Goal: Transaction & Acquisition: Download file/media

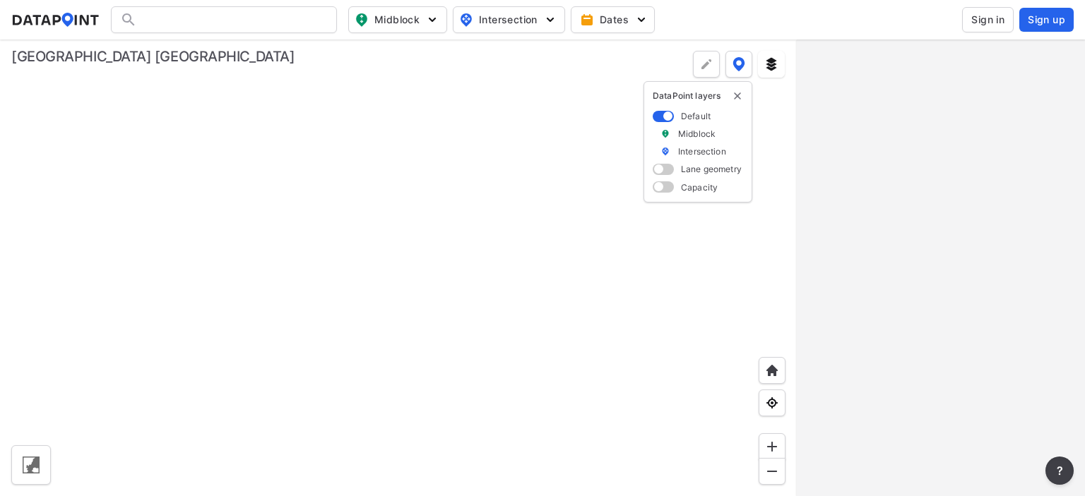
click at [996, 16] on span "Sign in" at bounding box center [987, 20] width 33 height 14
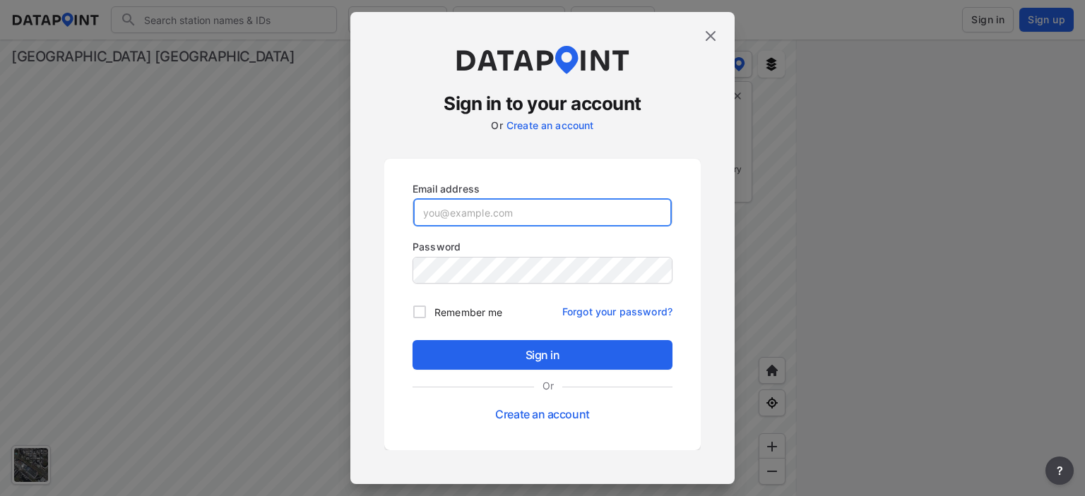
click at [553, 203] on input "email" at bounding box center [542, 212] width 258 height 28
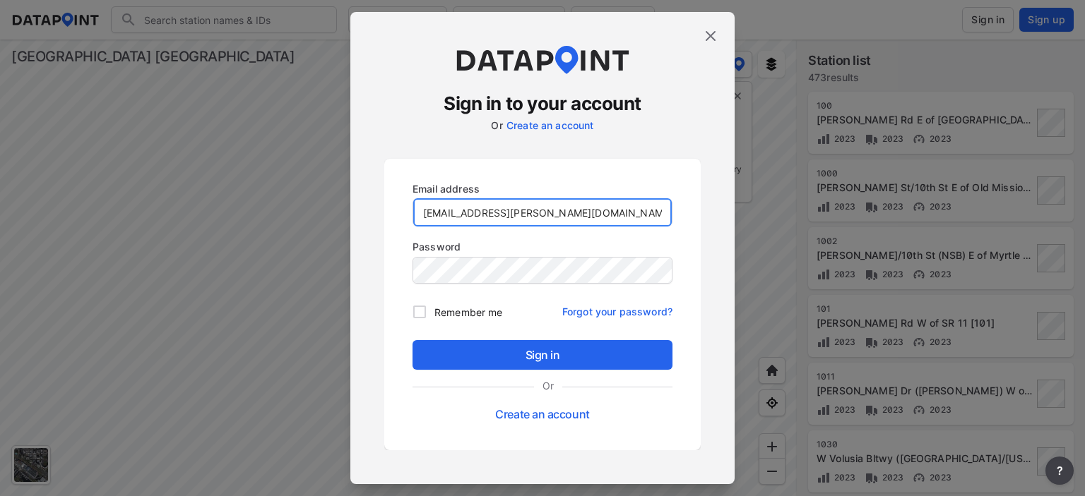
type input "[EMAIL_ADDRESS][PERSON_NAME][DOMAIN_NAME]"
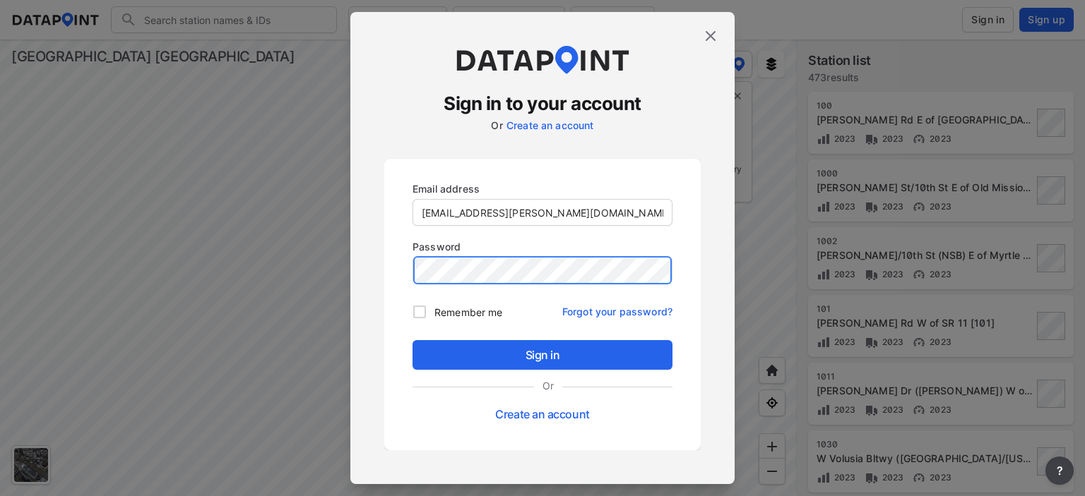
click at [412, 340] on button "Sign in" at bounding box center [542, 355] width 260 height 30
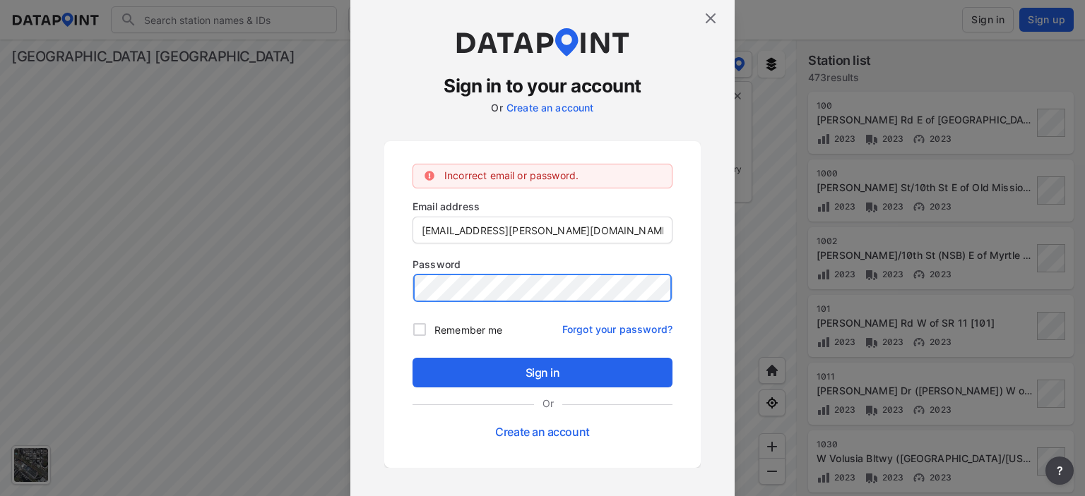
click at [412, 358] on button "Sign in" at bounding box center [542, 373] width 260 height 30
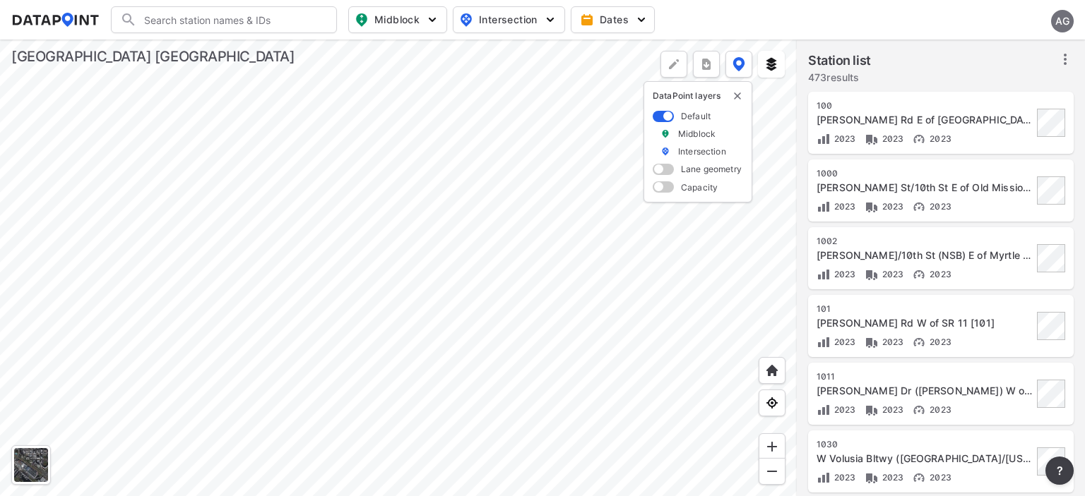
click at [1061, 58] on icon at bounding box center [1064, 59] width 17 height 17
click at [1048, 78] on li "Select stations & export" at bounding box center [998, 90] width 164 height 25
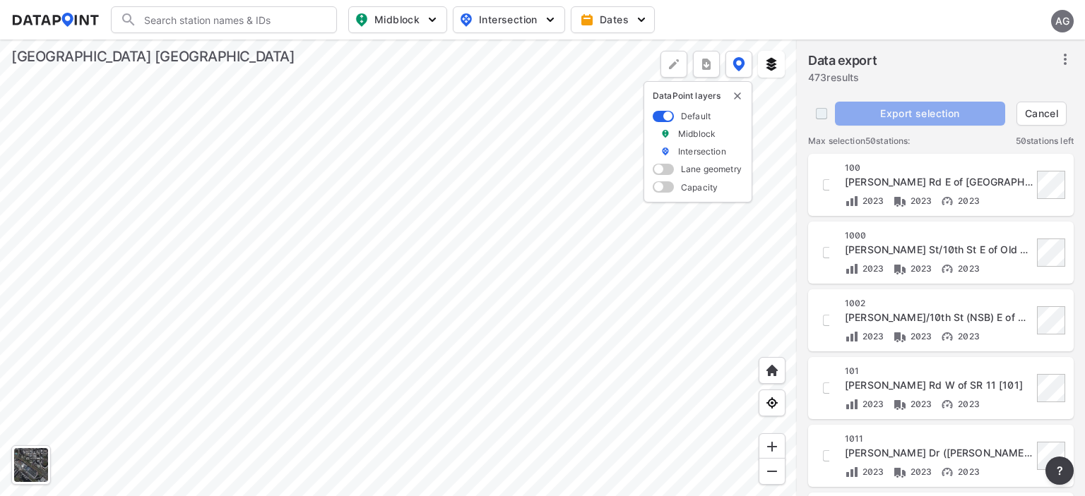
click at [819, 123] on input "decorative checkbox" at bounding box center [821, 113] width 27 height 27
checkbox input "true"
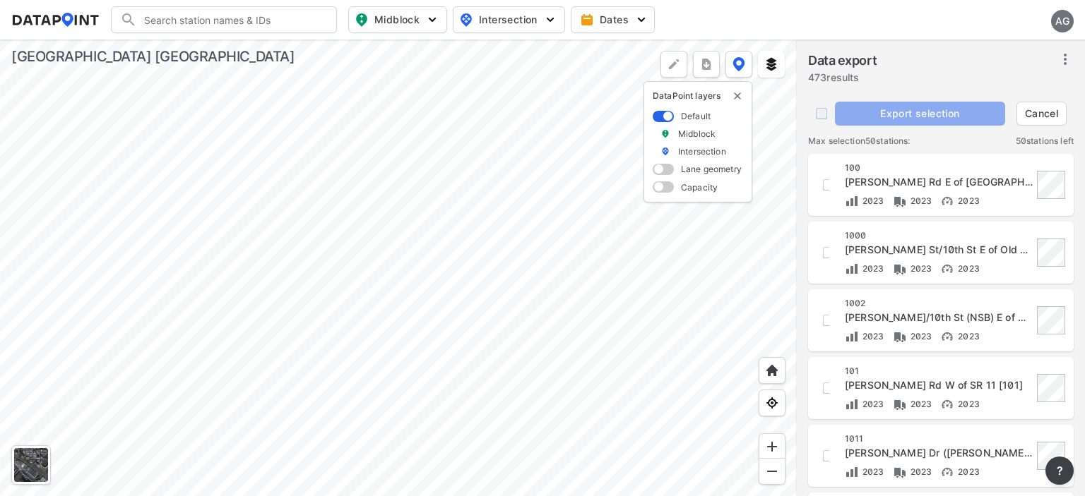
checkbox input "true"
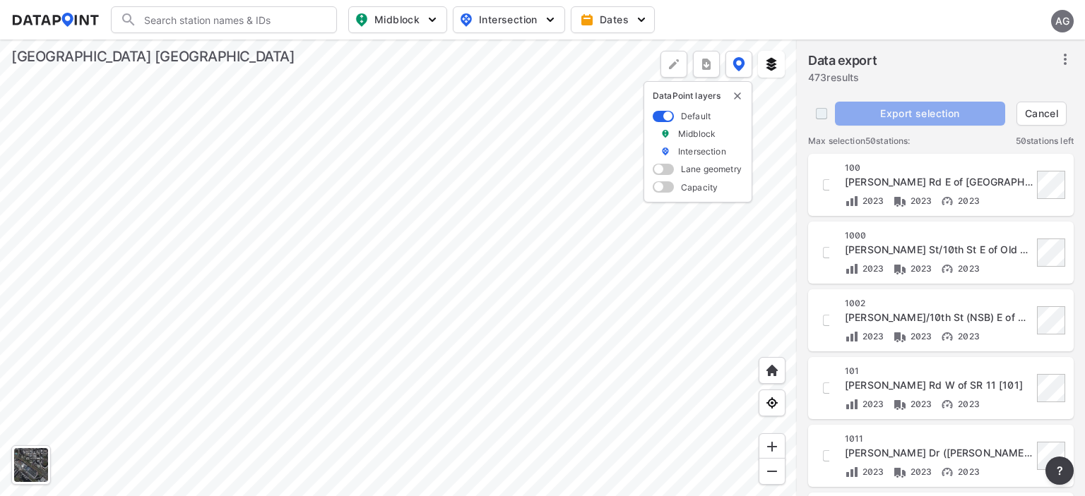
checkbox input "true"
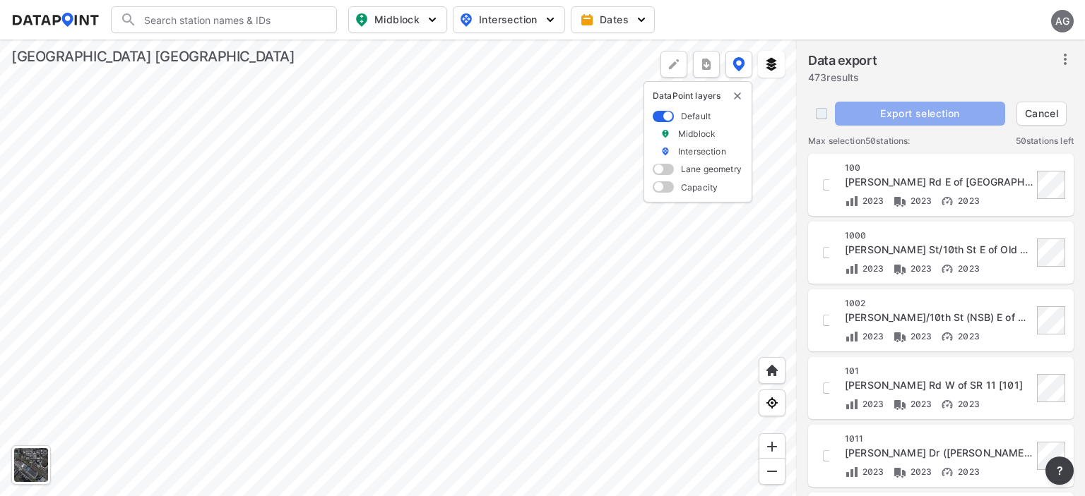
checkbox input "true"
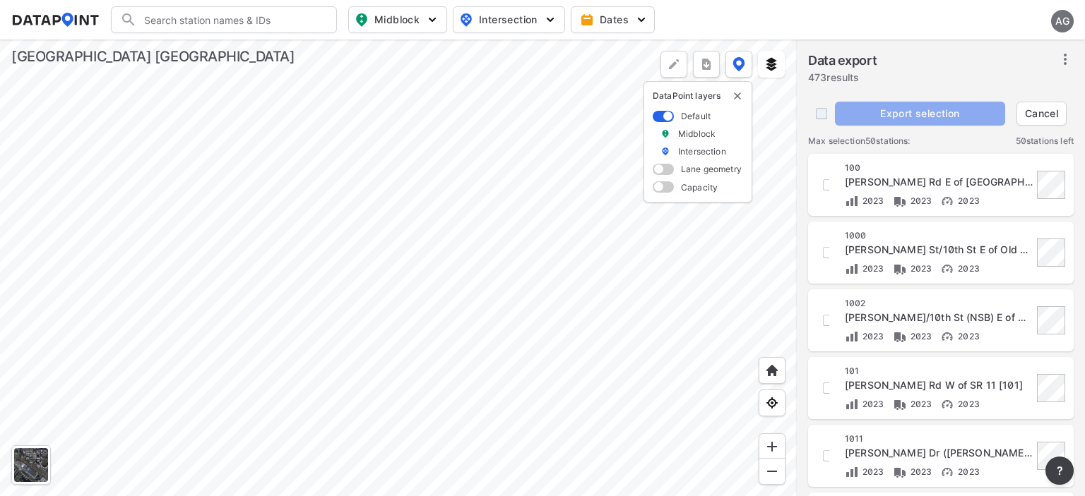
checkbox input "true"
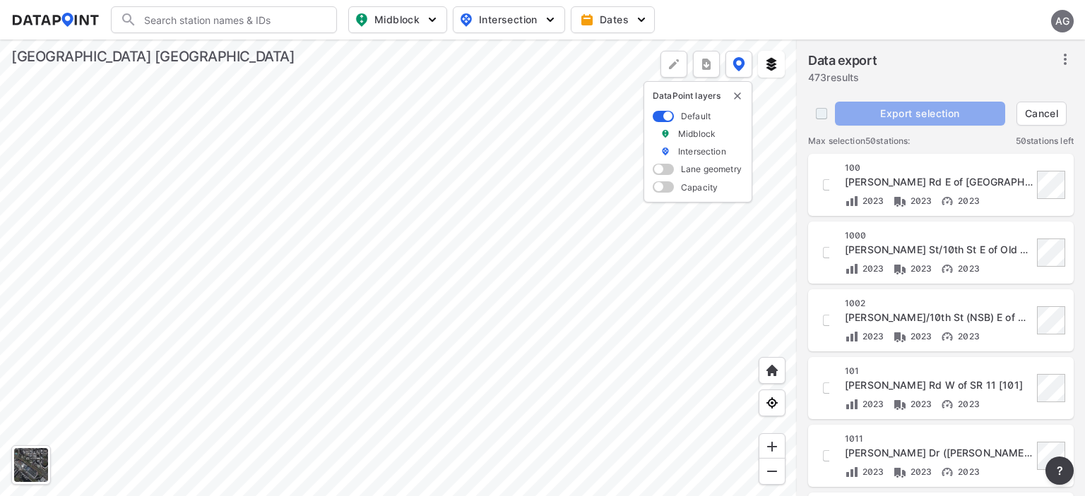
checkbox input "true"
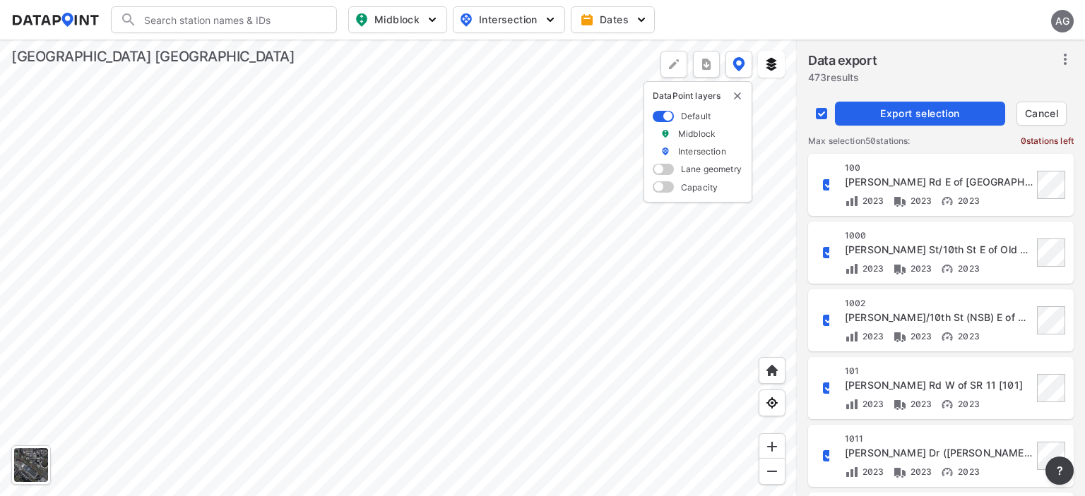
click at [819, 123] on input "decorative checkbox" at bounding box center [821, 113] width 27 height 27
checkbox input "false"
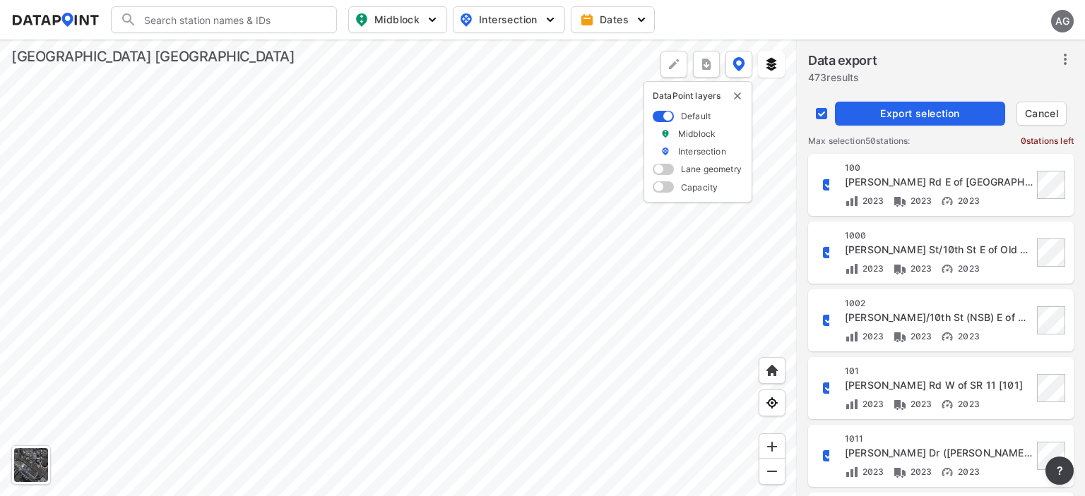
checkbox input "false"
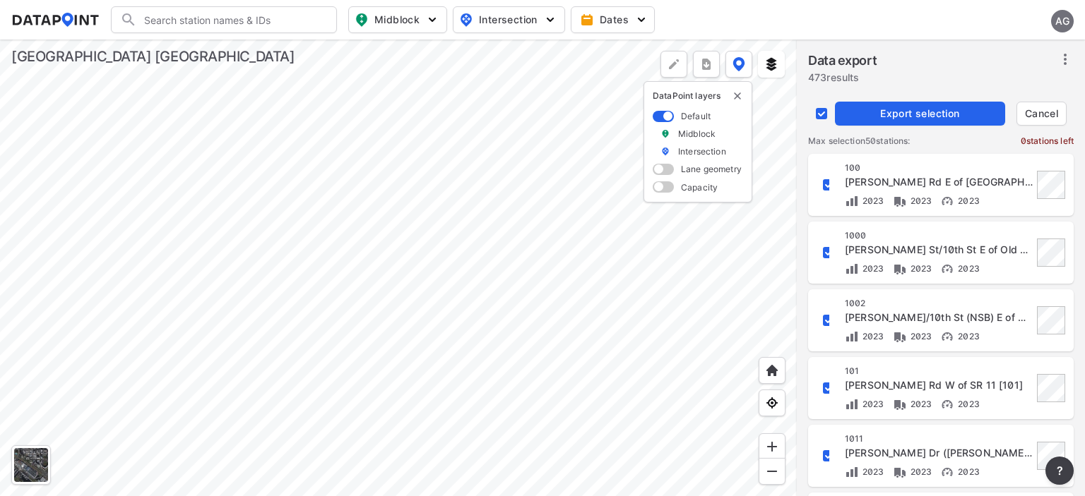
checkbox input "false"
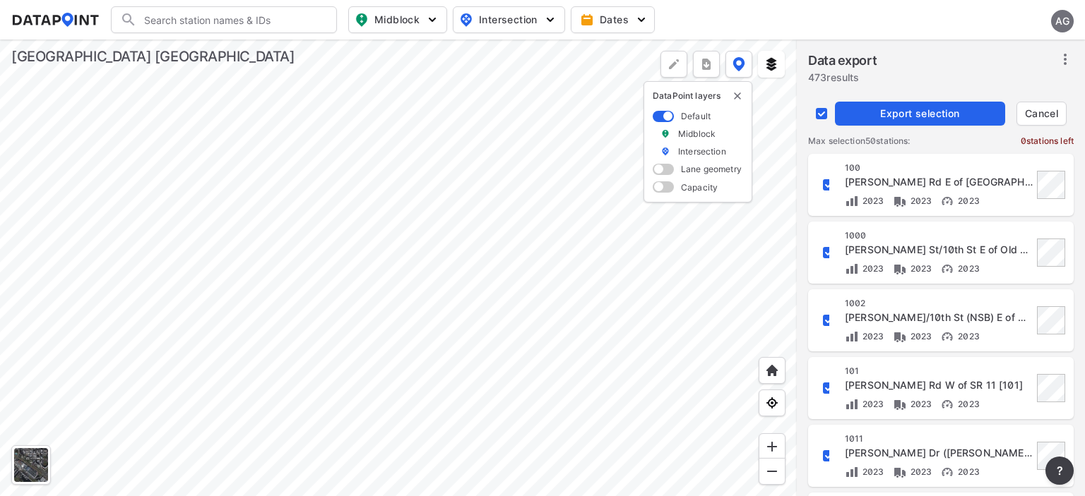
checkbox input "false"
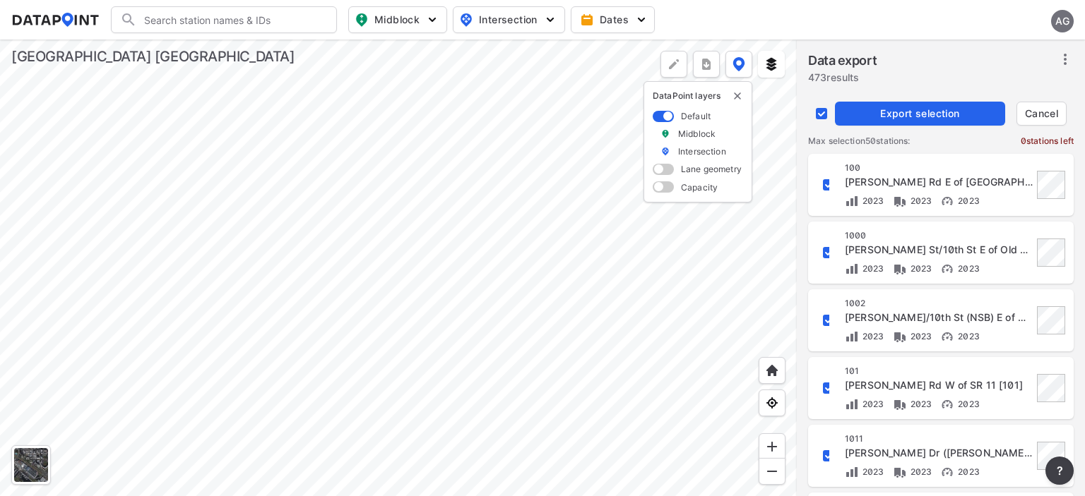
checkbox input "false"
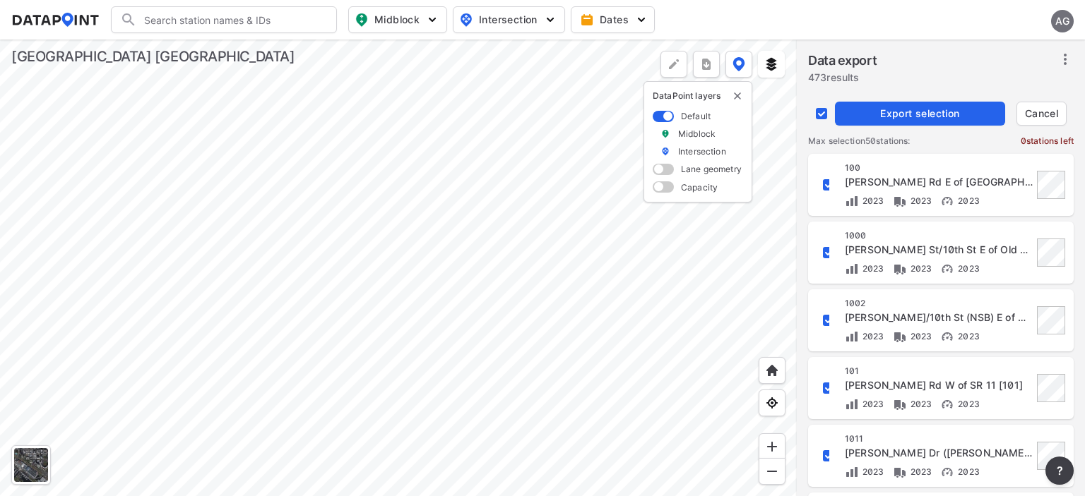
checkbox input "false"
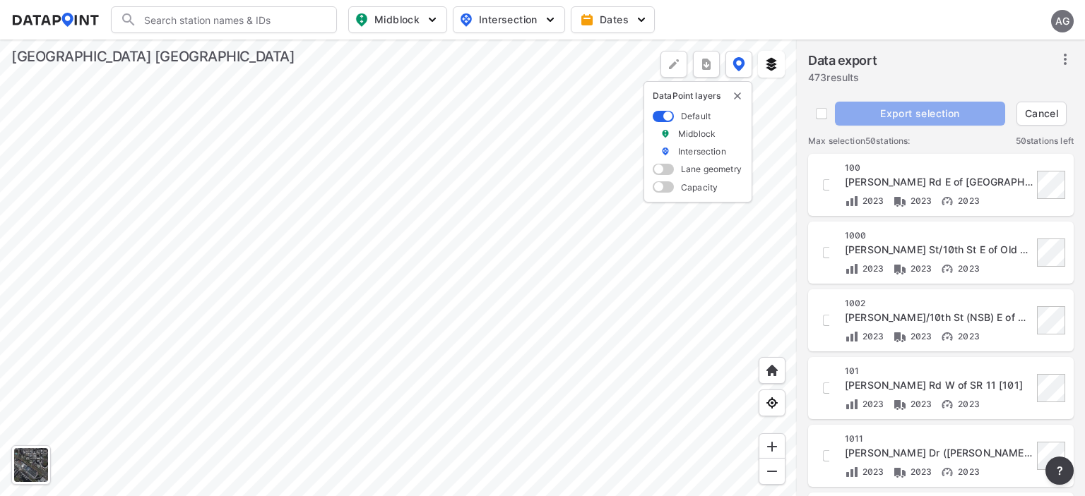
click at [829, 183] on div "[STREET_ADDRESS][PERSON_NAME] [100] 2023 2023 2023" at bounding box center [940, 185] width 249 height 46
click at [830, 186] on div "[STREET_ADDRESS][PERSON_NAME] [100] 2023 2023 2023" at bounding box center [940, 185] width 249 height 46
click at [825, 186] on input "decorative checkbox" at bounding box center [828, 185] width 24 height 24
checkbox input "true"
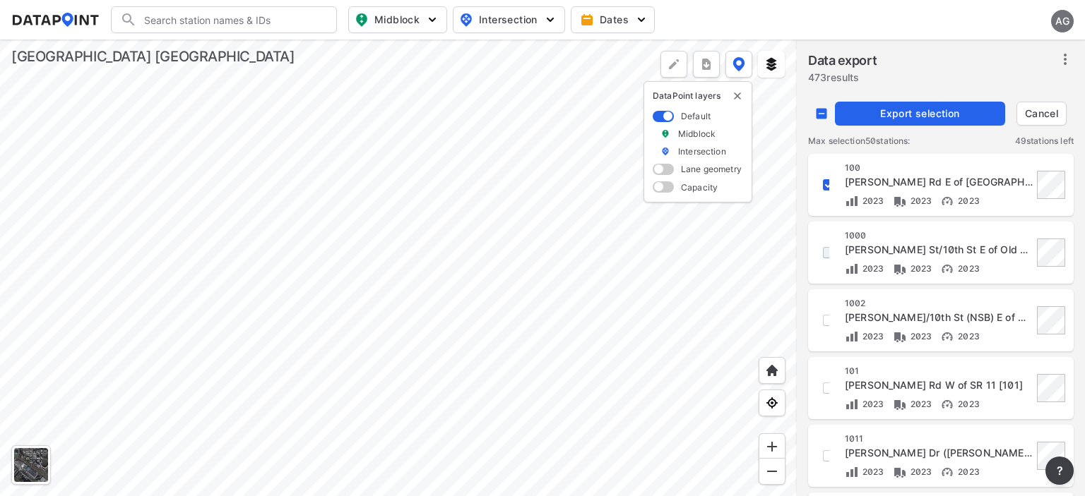
click at [828, 256] on input "decorative checkbox" at bounding box center [828, 253] width 24 height 24
checkbox input "true"
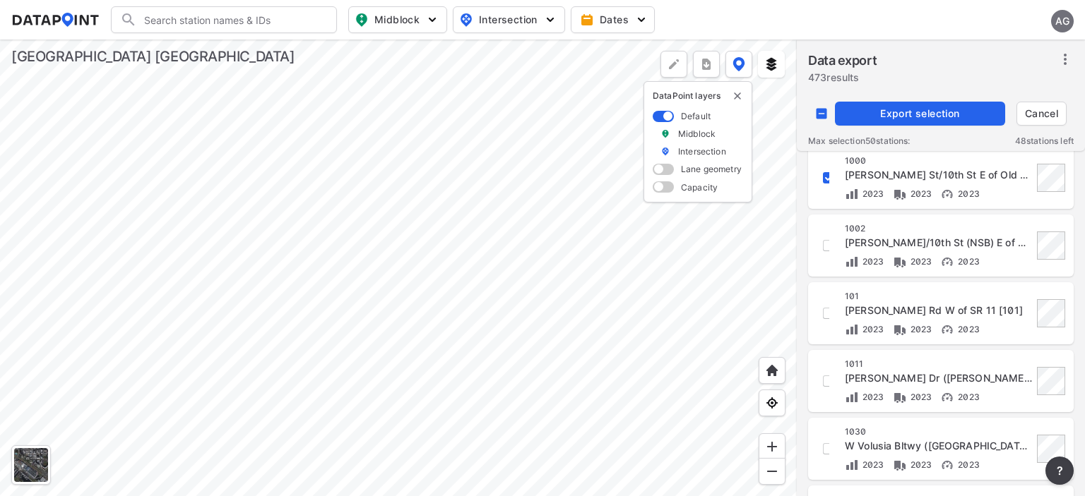
scroll to position [76, 0]
click at [829, 247] on div "[STREET_ADDRESS][PERSON_NAME] (NSB) E of Myrtle Rd [1002] 2023 2023 2023" at bounding box center [940, 245] width 249 height 46
click at [827, 245] on input "decorative checkbox" at bounding box center [828, 244] width 24 height 24
checkbox input "true"
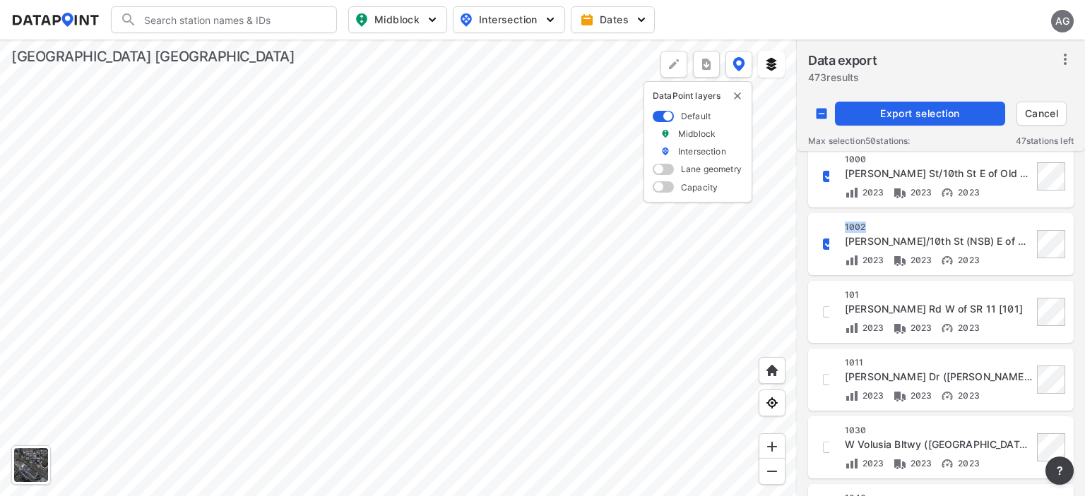
click at [900, 103] on button "Export selection" at bounding box center [920, 114] width 170 height 24
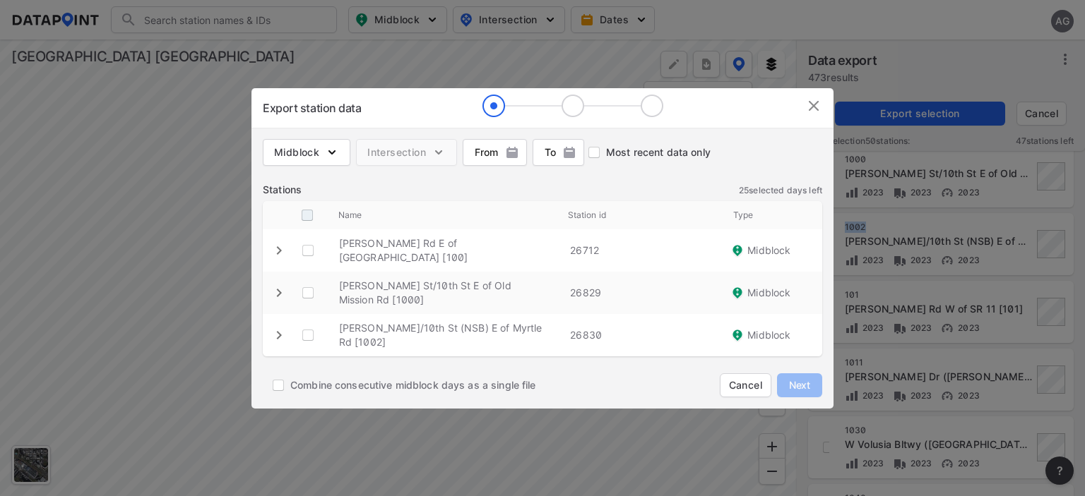
click at [305, 213] on input "decorative checkbox" at bounding box center [307, 215] width 27 height 27
checkbox input "true"
checkbox \ "true"
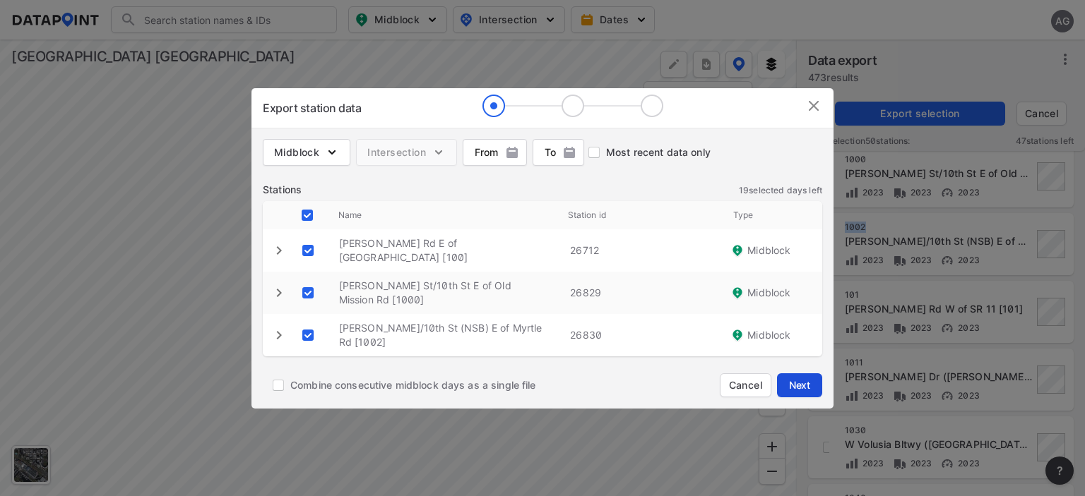
click at [799, 376] on button "Next" at bounding box center [799, 386] width 45 height 24
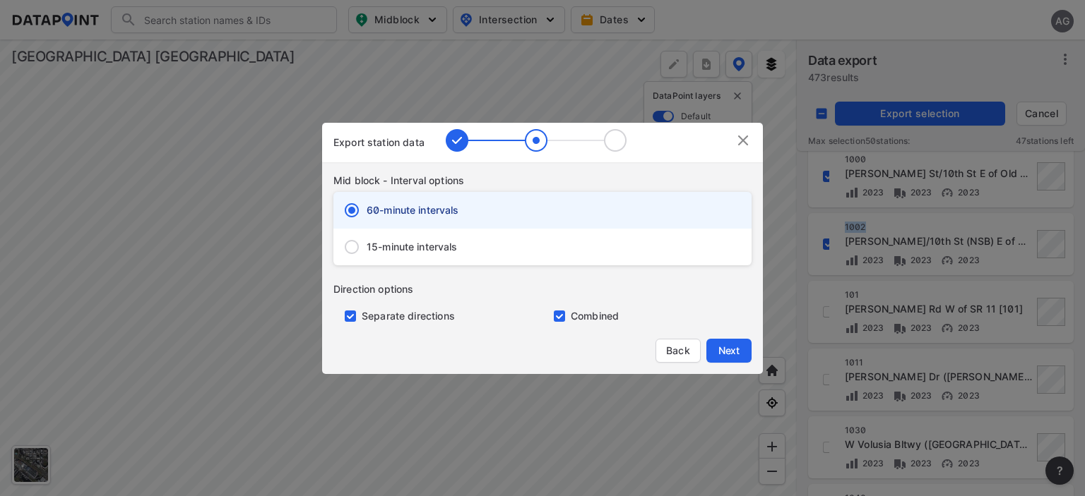
click at [349, 246] on input "15-minute intervals" at bounding box center [352, 247] width 30 height 30
radio input "true"
radio input "false"
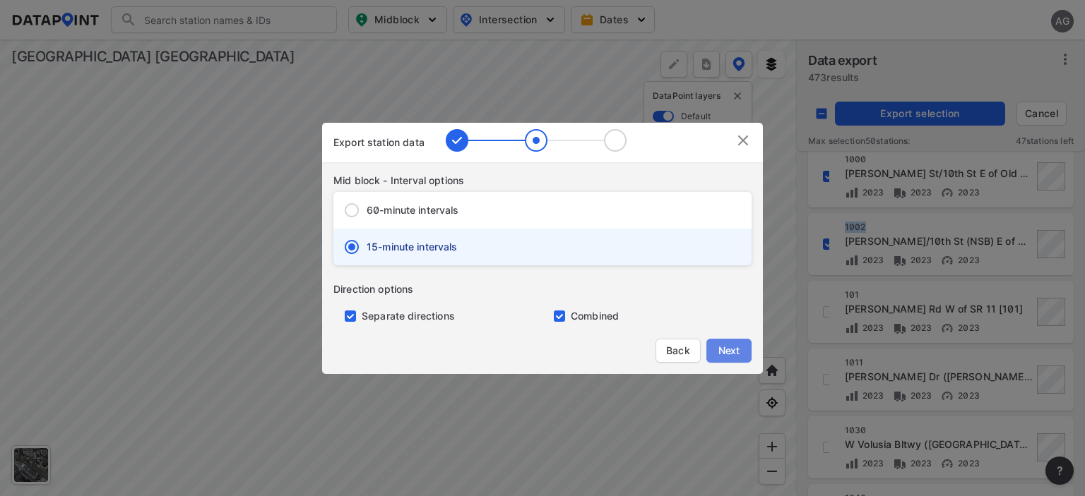
click at [727, 347] on span "Next" at bounding box center [729, 351] width 28 height 14
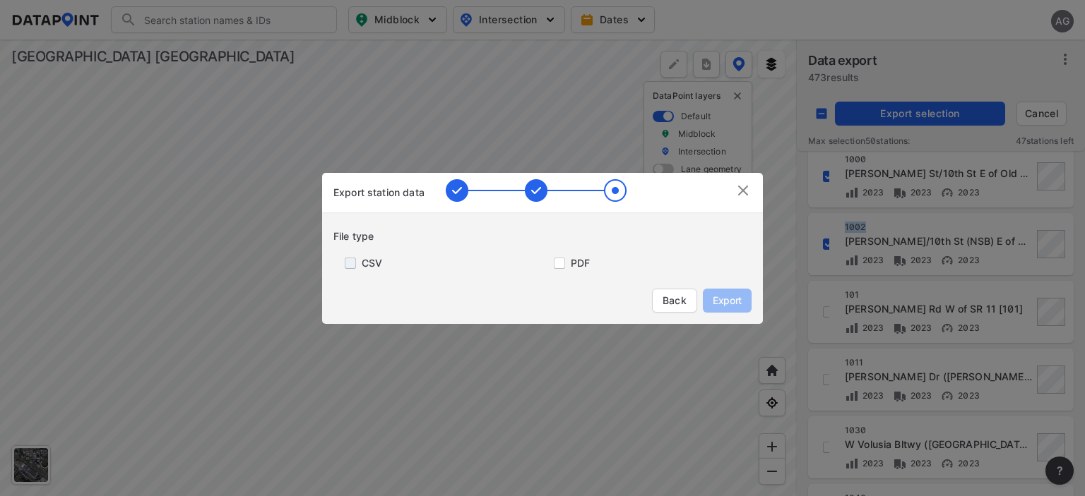
click at [352, 263] on input "primary checkbox" at bounding box center [347, 263] width 28 height 11
checkbox input "true"
click at [556, 268] on input "primary checkbox" at bounding box center [556, 263] width 28 height 11
checkbox input "true"
click at [731, 305] on span "Export" at bounding box center [727, 301] width 32 height 14
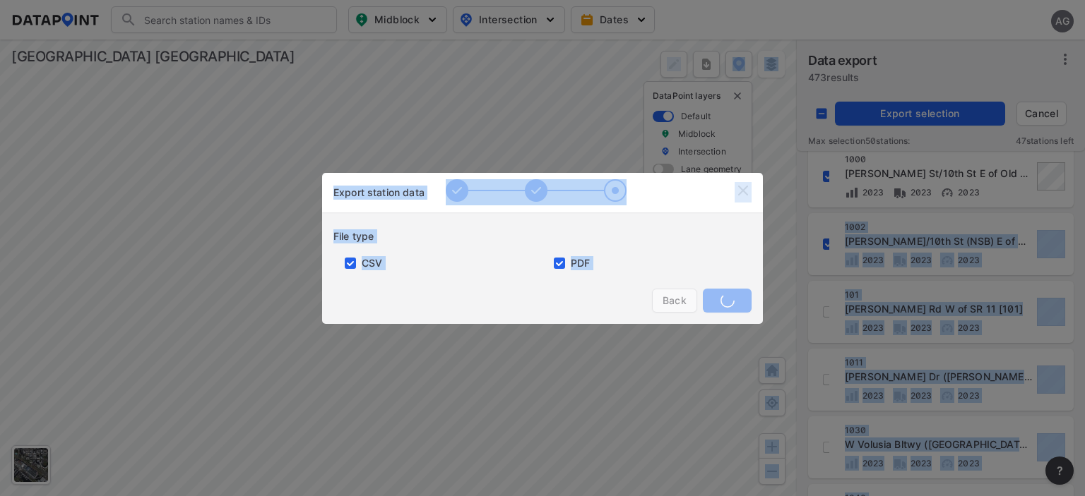
click at [731, 305] on div "Back" at bounding box center [702, 301] width 100 height 24
click at [664, 256] on div "PDF" at bounding box center [646, 257] width 209 height 27
